Goal: Go to known website: Access a specific website the user already knows

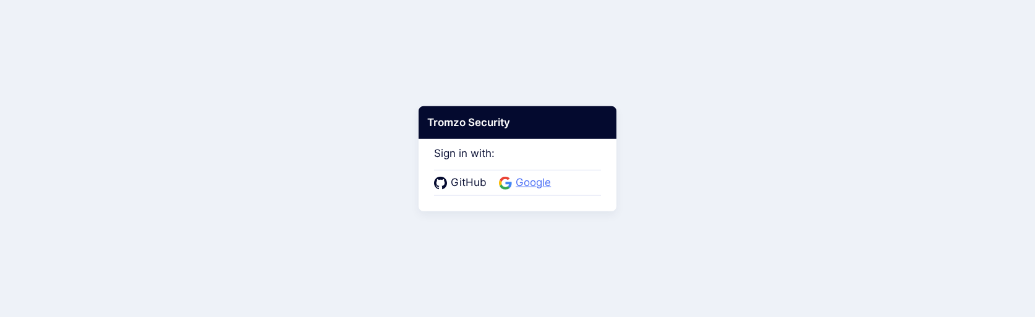
click at [521, 178] on span "Google" at bounding box center [533, 183] width 43 height 16
